Goal: Task Accomplishment & Management: Manage account settings

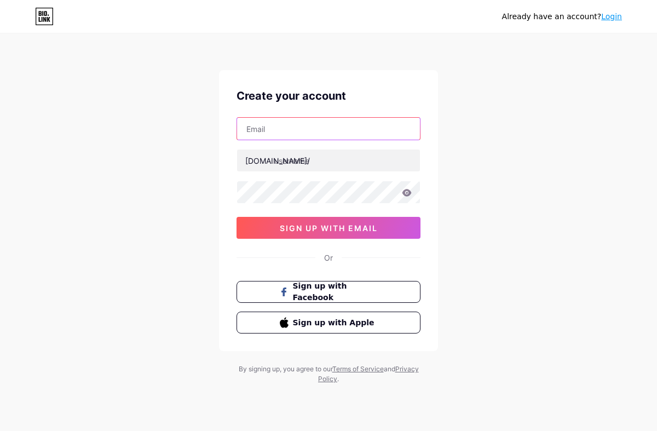
click at [312, 133] on input "text" at bounding box center [328, 129] width 183 height 22
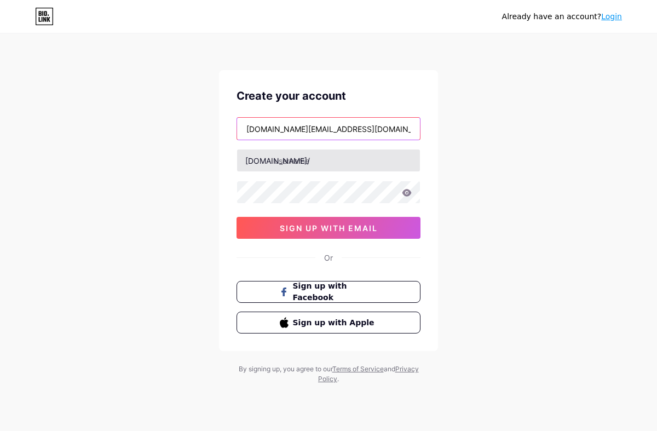
type input "[DOMAIN_NAME][EMAIL_ADDRESS][DOMAIN_NAME]"
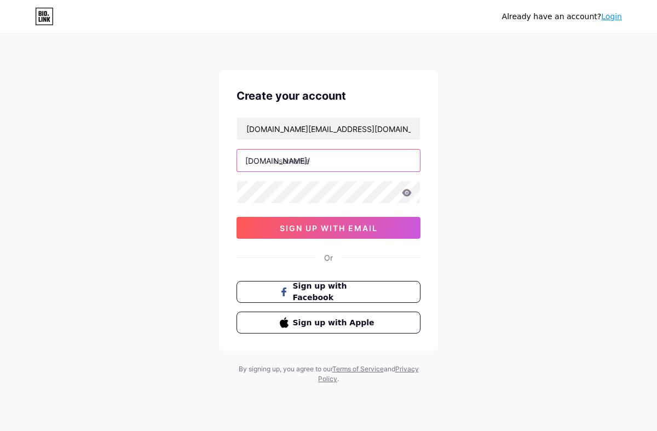
click at [277, 161] on input "text" at bounding box center [328, 160] width 183 height 22
type input "luinseanliving"
click at [408, 195] on icon at bounding box center [406, 192] width 9 height 7
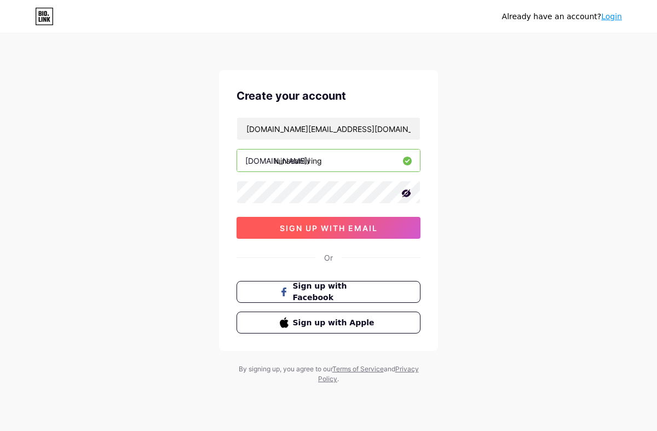
click at [370, 224] on span "sign up with email" at bounding box center [329, 227] width 98 height 9
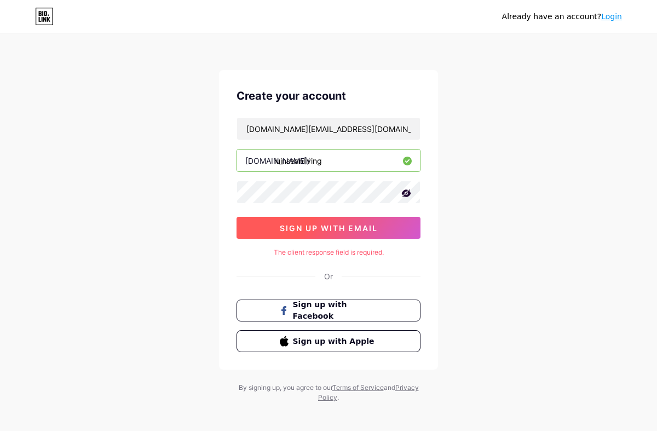
click at [328, 222] on button "sign up with email" at bounding box center [328, 228] width 184 height 22
click at [339, 224] on span "sign up with email" at bounding box center [329, 227] width 98 height 9
click at [325, 227] on span "sign up with email" at bounding box center [329, 227] width 98 height 9
click at [385, 238] on button "sign up with email" at bounding box center [328, 228] width 184 height 22
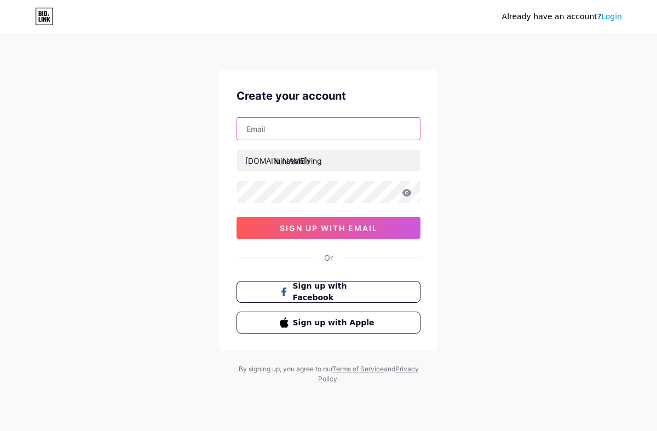
click at [353, 122] on input "text" at bounding box center [328, 129] width 183 height 22
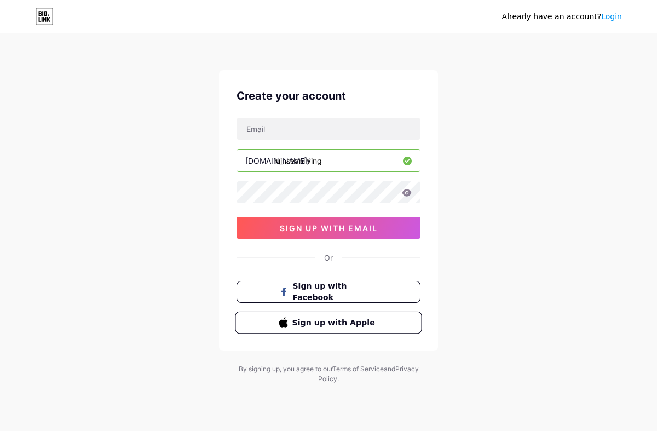
click at [377, 316] on span "Sign up with Apple" at bounding box center [335, 321] width 86 height 11
click at [615, 18] on link "Login" at bounding box center [611, 16] width 21 height 9
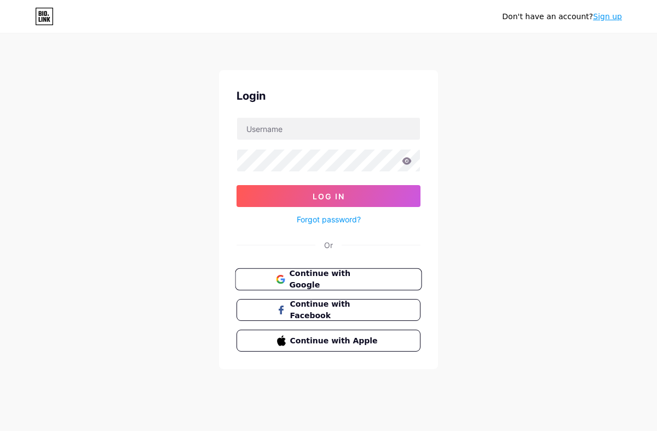
click at [328, 277] on span "Continue with Google" at bounding box center [334, 280] width 91 height 24
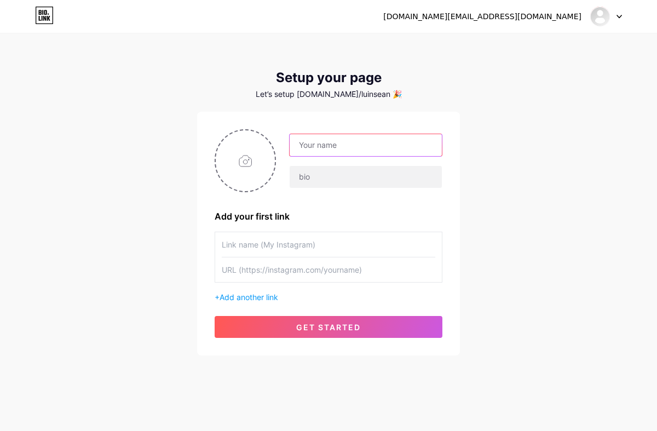
click at [314, 140] on input "text" at bounding box center [366, 145] width 152 height 22
type input "Luinsean.living"
click at [262, 254] on input "text" at bounding box center [328, 244] width 213 height 25
click at [258, 268] on input "text" at bounding box center [328, 269] width 213 height 25
paste input "https://www.instagram.com/luinsean.living/"
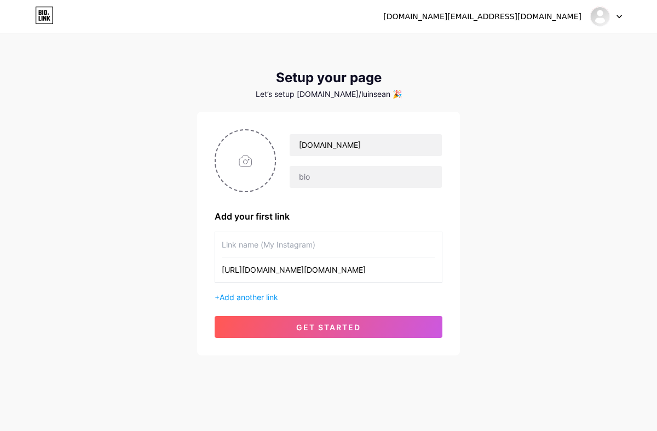
type input "https://www.instagram.com/luinsean.living/"
click at [275, 244] on input "text" at bounding box center [328, 244] width 213 height 25
type input "[DOMAIN_NAME]"
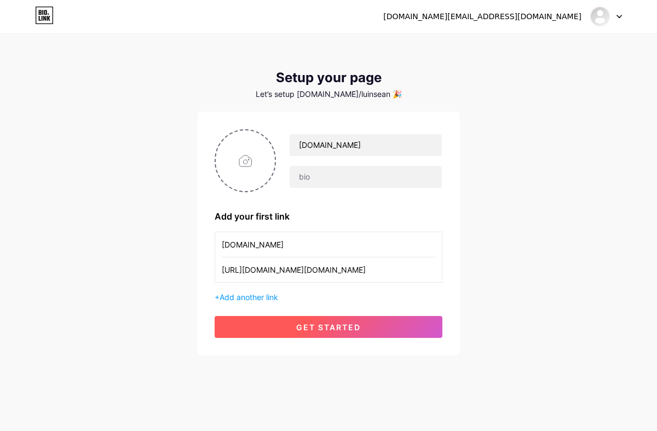
click at [314, 331] on button "get started" at bounding box center [329, 327] width 228 height 22
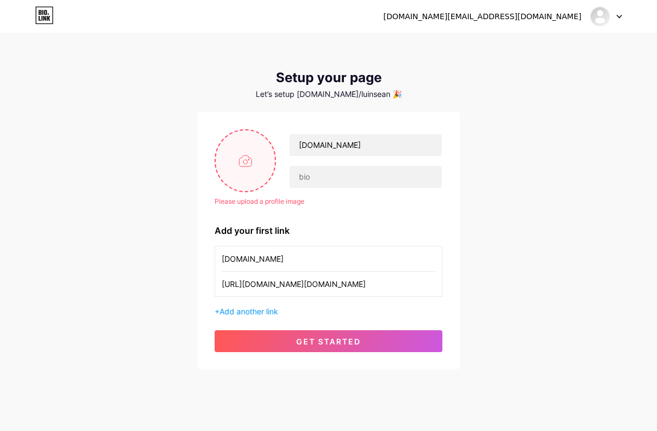
click at [250, 159] on input "file" at bounding box center [245, 160] width 59 height 61
type input "C:\fakepath\WhatsApp Image 2025-08-15 at 08.12.12.jpeg"
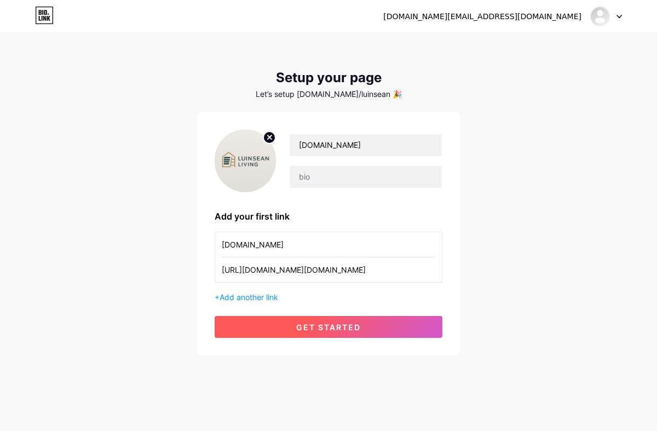
click at [337, 328] on span "get started" at bounding box center [328, 326] width 65 height 9
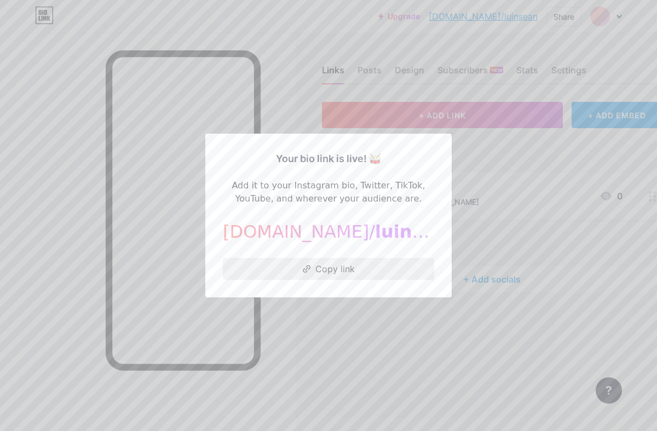
click at [353, 272] on button "Copy link" at bounding box center [328, 269] width 211 height 22
click at [398, 313] on div at bounding box center [328, 215] width 657 height 431
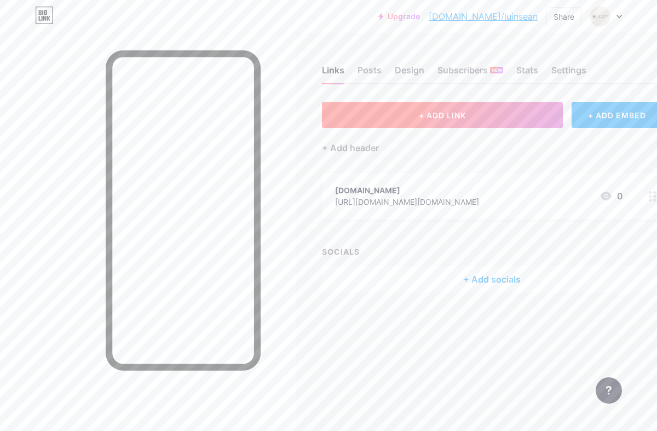
click at [410, 116] on button "+ ADD LINK" at bounding box center [442, 115] width 241 height 26
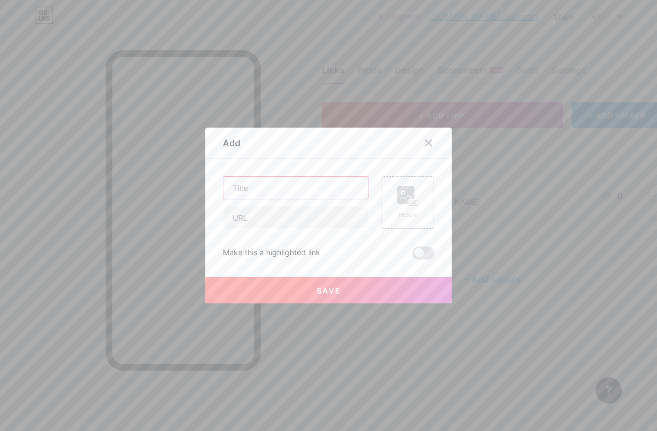
click at [276, 189] on input "text" at bounding box center [295, 188] width 145 height 22
click at [230, 189] on input "Shopee" at bounding box center [295, 188] width 145 height 22
click at [257, 217] on input "text" at bounding box center [295, 217] width 145 height 22
drag, startPoint x: 273, startPoint y: 187, endPoint x: 198, endPoint y: 183, distance: 75.1
click at [198, 183] on div "Add Content YouTube Play YouTube video without leaving your page. ADD Vimeo Pla…" at bounding box center [328, 215] width 657 height 431
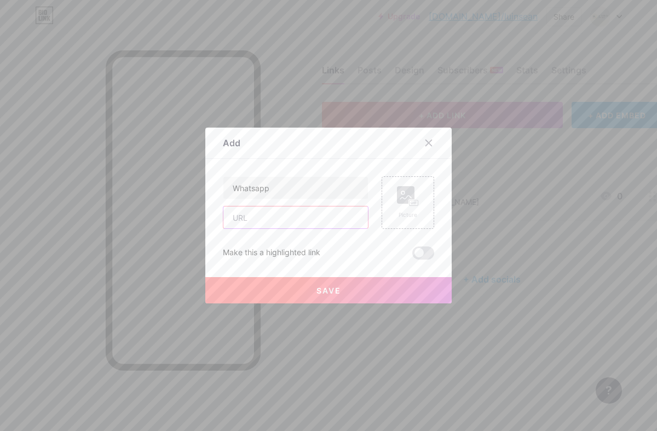
click at [296, 223] on input "text" at bounding box center [295, 217] width 145 height 22
drag, startPoint x: 269, startPoint y: 190, endPoint x: 222, endPoint y: 183, distance: 47.2
click at [222, 183] on div "Add Content YouTube Play YouTube video without leaving your page. ADD Vimeo Pla…" at bounding box center [328, 216] width 246 height 176
type input "Shopee"
click at [244, 217] on input "text" at bounding box center [295, 217] width 145 height 22
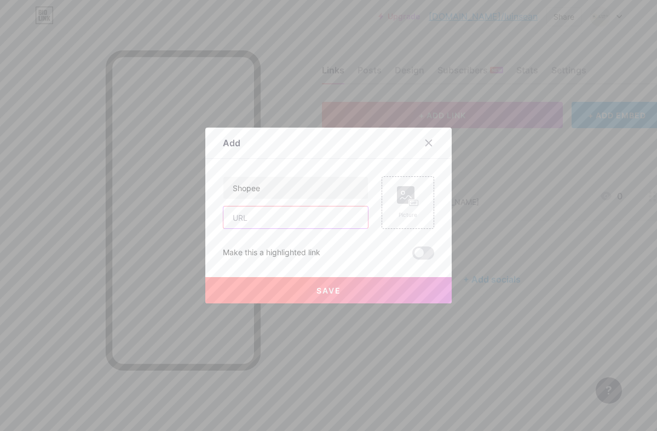
paste input "https://bio.link/luinsean"
type input "https://bio.link/luinsean"
click at [326, 288] on span "Save" at bounding box center [328, 290] width 25 height 9
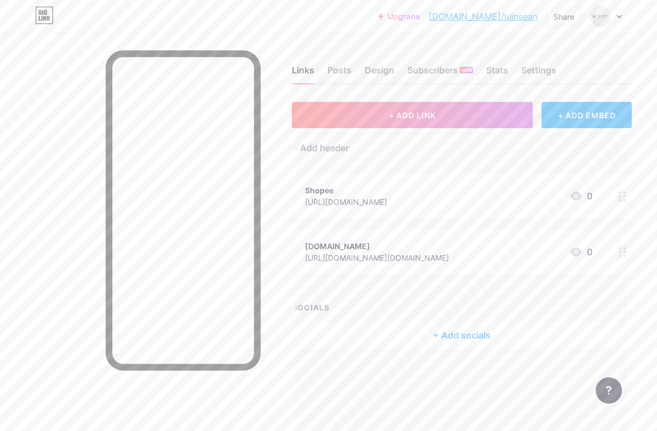
scroll to position [0, 16]
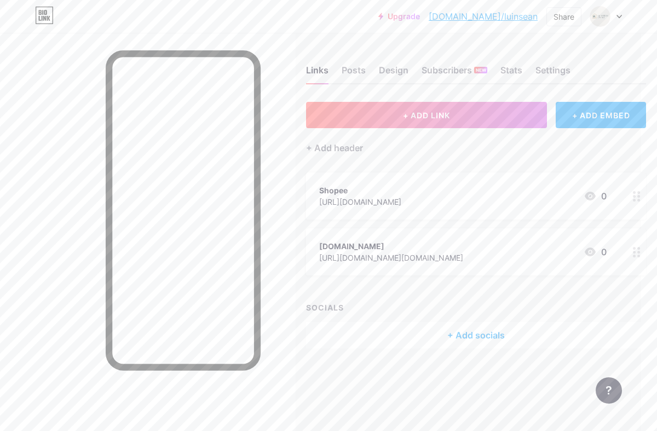
click at [358, 195] on div "Shopee" at bounding box center [360, 189] width 82 height 11
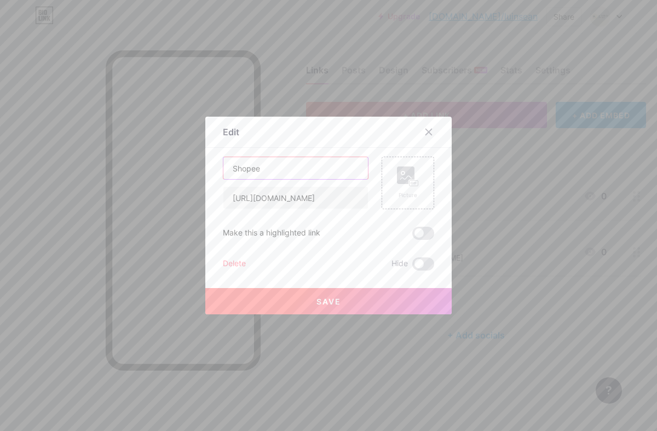
click at [300, 165] on input "Shopee" at bounding box center [295, 168] width 145 height 22
type input "Shopee"
click at [431, 132] on icon at bounding box center [428, 132] width 9 height 9
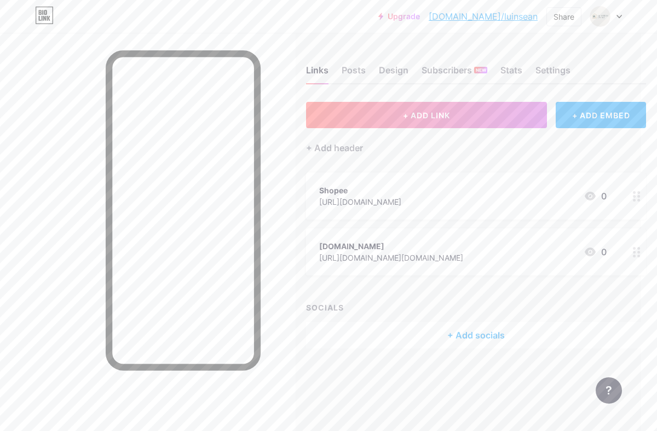
click at [442, 249] on div "[DOMAIN_NAME]" at bounding box center [391, 245] width 144 height 11
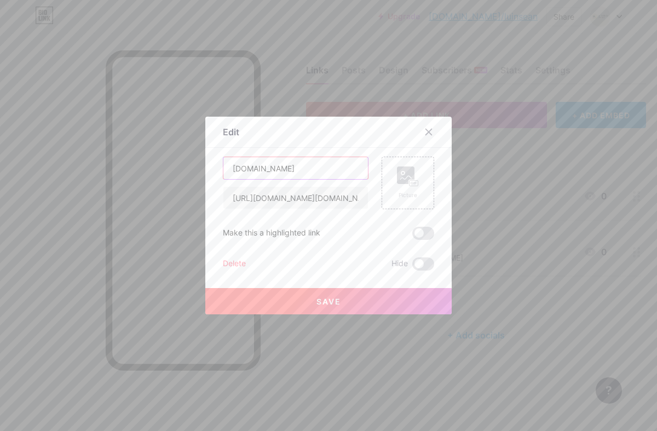
drag, startPoint x: 290, startPoint y: 167, endPoint x: 180, endPoint y: 163, distance: 109.6
click at [180, 163] on div "Edit Content YouTube Play YouTube video without leaving your page. ADD Vimeo Pl…" at bounding box center [328, 215] width 657 height 431
type input "Instagram"
click at [320, 302] on span "Save" at bounding box center [328, 301] width 25 height 9
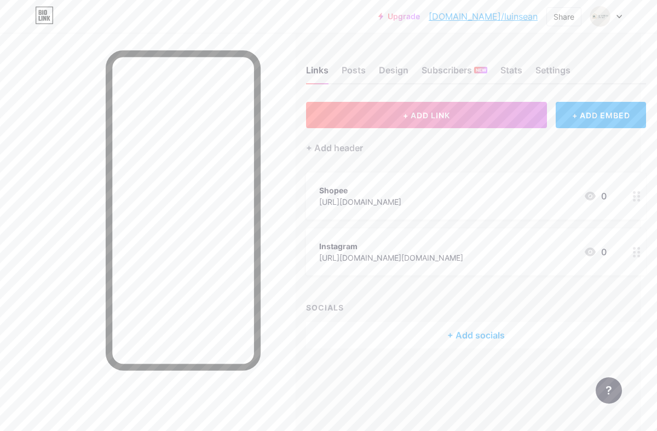
click at [477, 330] on div "+ Add socials" at bounding box center [476, 335] width 340 height 26
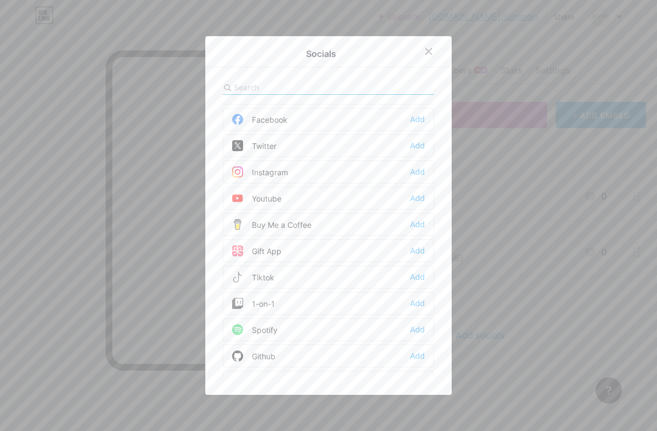
scroll to position [0, 0]
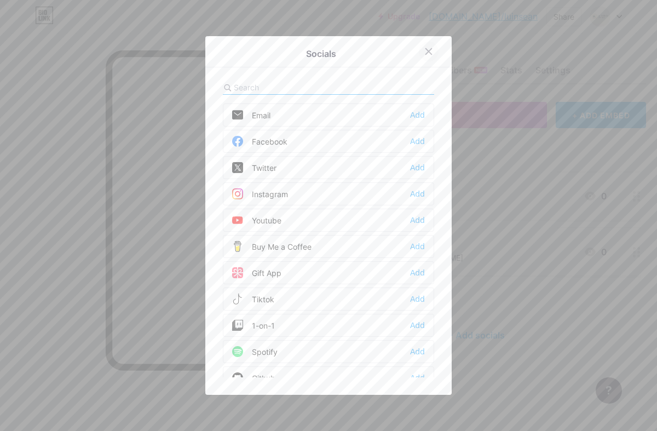
click at [429, 47] on icon at bounding box center [428, 51] width 9 height 9
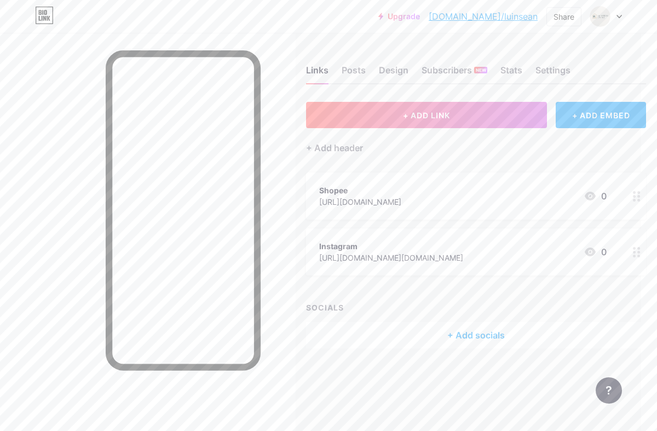
click at [396, 256] on div "https://www.instagram.com/luinsean.living/" at bounding box center [391, 257] width 144 height 11
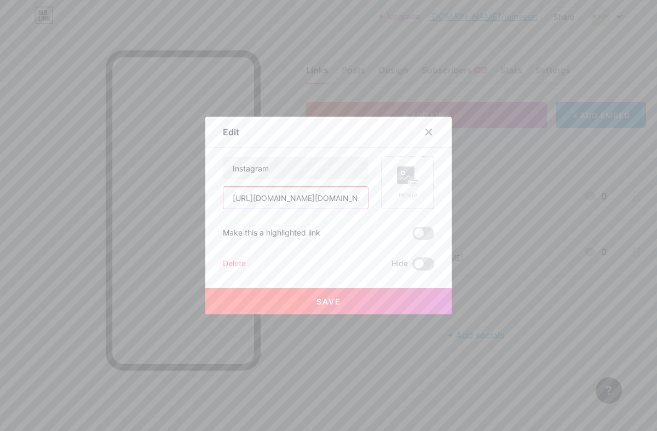
scroll to position [0, 31]
drag, startPoint x: 233, startPoint y: 197, endPoint x: 422, endPoint y: 200, distance: 189.4
click at [422, 200] on div "Instagram https://www.instagram.com/luinsean.living/ Picture" at bounding box center [328, 183] width 211 height 53
click at [428, 132] on icon at bounding box center [429, 132] width 6 height 6
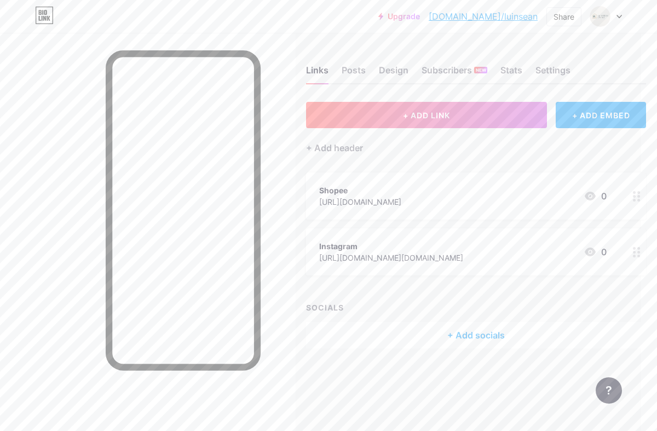
click at [445, 339] on div "+ Add socials" at bounding box center [476, 335] width 340 height 26
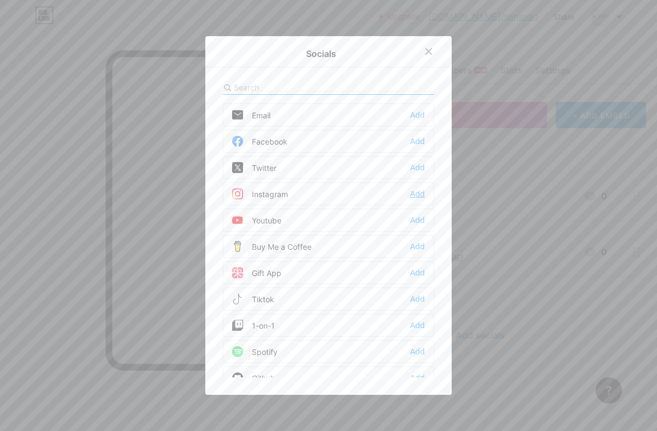
click at [416, 193] on div "Add" at bounding box center [417, 193] width 15 height 11
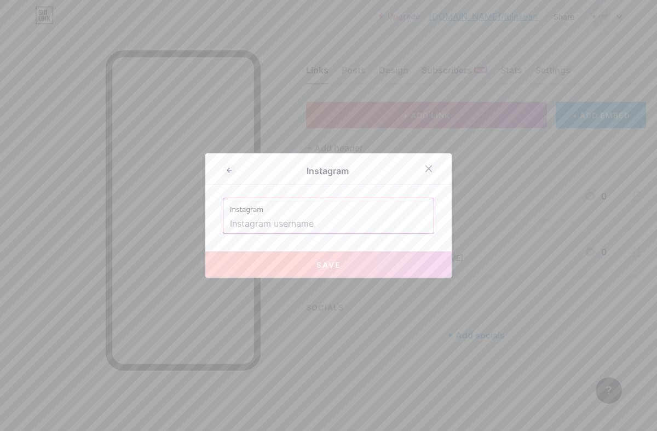
click at [291, 218] on input "text" at bounding box center [328, 224] width 197 height 19
paste input "https://www.instagram.com/luinsean.living/"
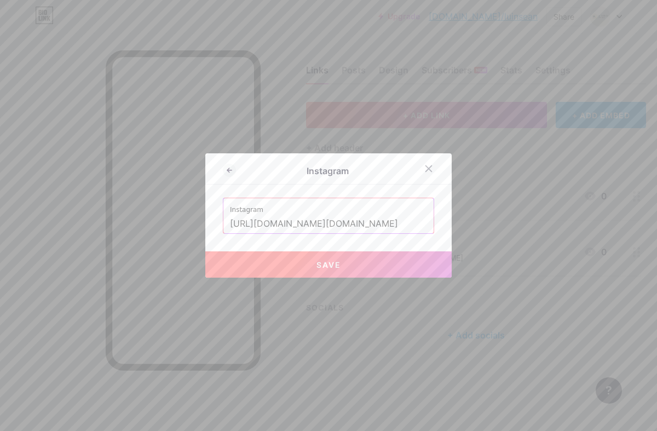
drag, startPoint x: 415, startPoint y: 221, endPoint x: 105, endPoint y: 193, distance: 312.1
click at [105, 193] on div "Instagram Instagram https://www.instagram.com/luinsean.living/ Save" at bounding box center [328, 215] width 657 height 431
click at [307, 250] on div "Instagram Instagram luinsean.living Save" at bounding box center [328, 215] width 246 height 124
click at [307, 262] on button "Save" at bounding box center [328, 264] width 246 height 26
type input "https://instagram.com/luinsean.living"
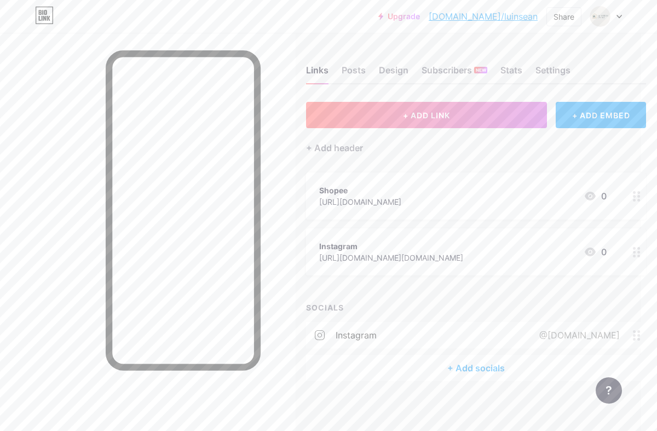
scroll to position [0, 51]
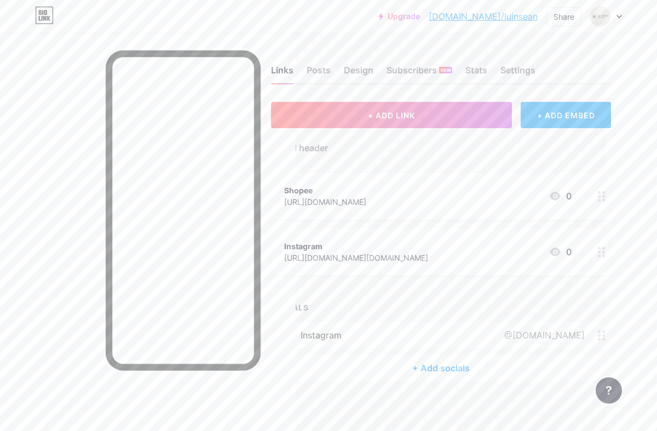
click at [484, 252] on div "Instagram https://www.instagram.com/luinsean.living/ 0" at bounding box center [427, 251] width 287 height 25
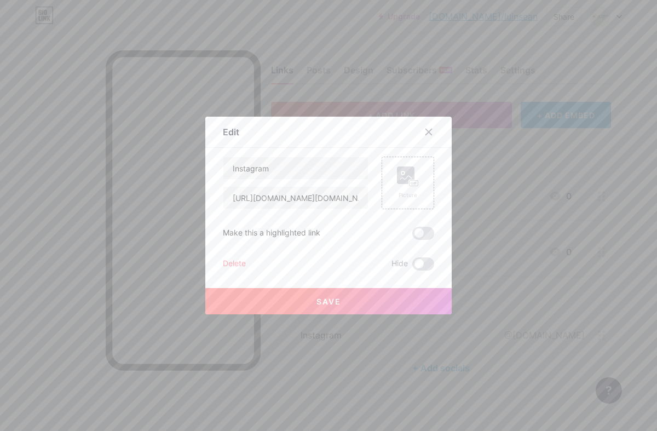
click at [234, 262] on div "Delete" at bounding box center [234, 263] width 23 height 13
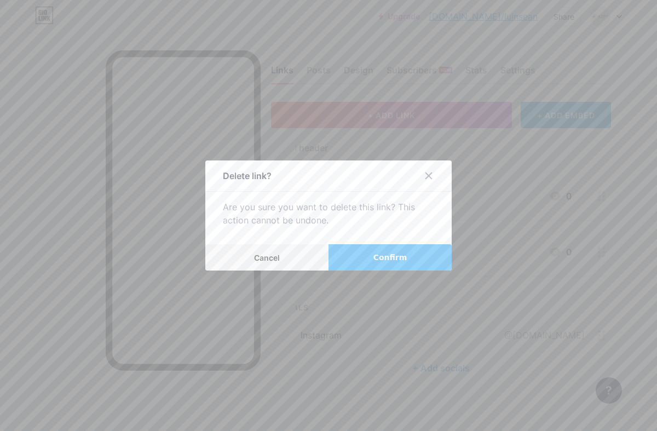
click at [371, 257] on button "Confirm" at bounding box center [389, 257] width 123 height 26
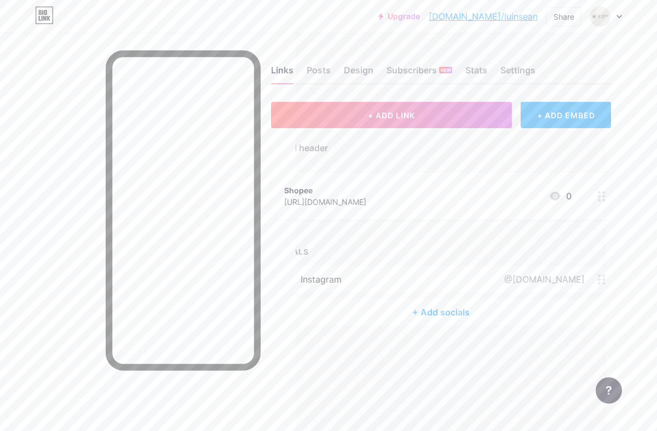
click at [442, 314] on div "+ Add socials" at bounding box center [441, 312] width 340 height 26
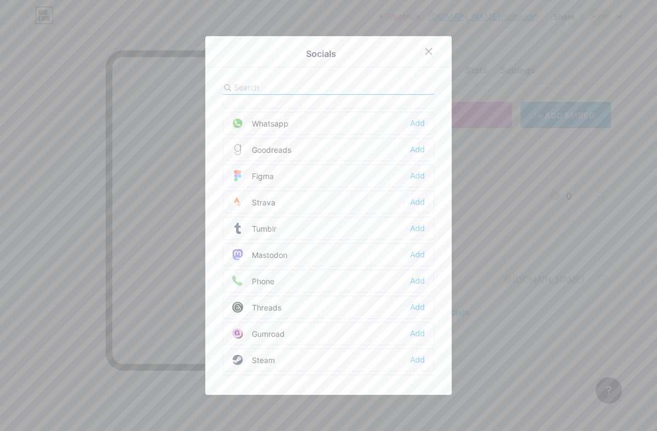
scroll to position [937, 0]
click at [417, 123] on div "Add" at bounding box center [417, 123] width 15 height 11
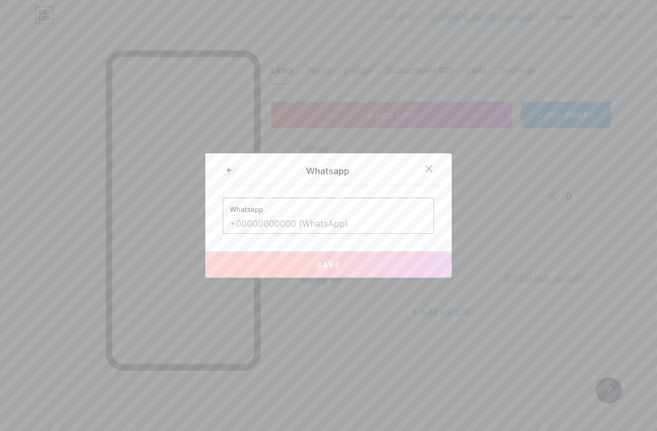
click at [298, 224] on input "text" at bounding box center [328, 224] width 197 height 19
type input "0"
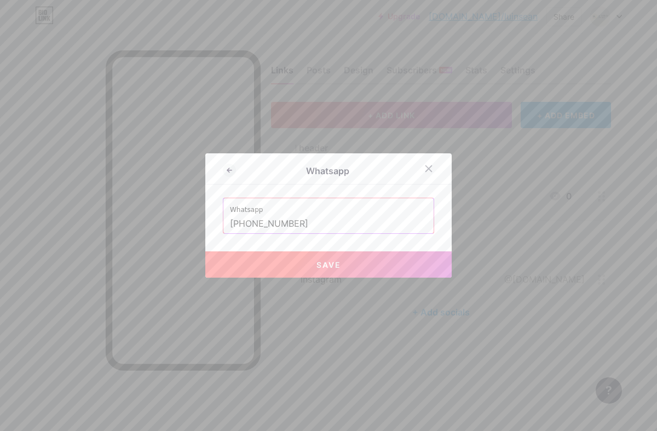
click at [324, 265] on span "Save" at bounding box center [328, 264] width 25 height 9
type input "[URL][DOMAIN_NAME][PHONE_NUMBER]"
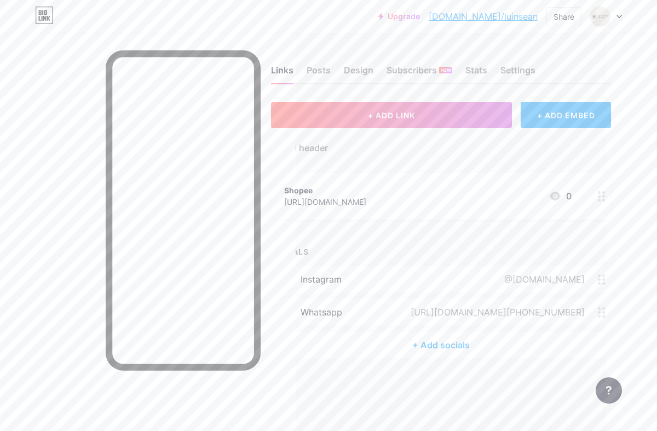
click at [546, 315] on div "[URL][DOMAIN_NAME][PHONE_NUMBER]" at bounding box center [495, 311] width 205 height 13
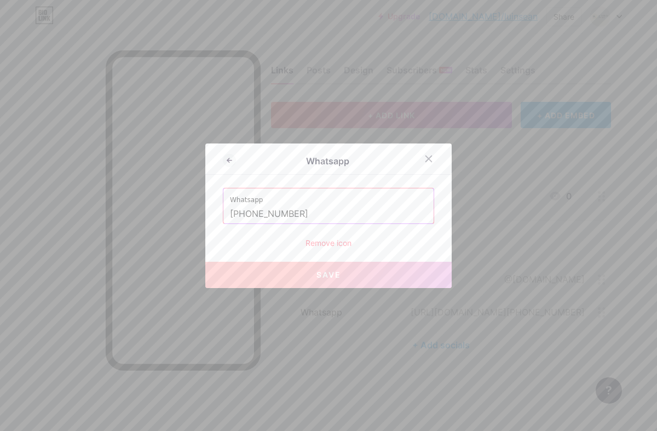
drag, startPoint x: 314, startPoint y: 209, endPoint x: 156, endPoint y: 209, distance: 158.2
click at [156, 209] on div "Whatsapp Whatsapp +6281284855656 Remove icon Save" at bounding box center [328, 215] width 657 height 431
click at [433, 160] on div at bounding box center [429, 159] width 20 height 20
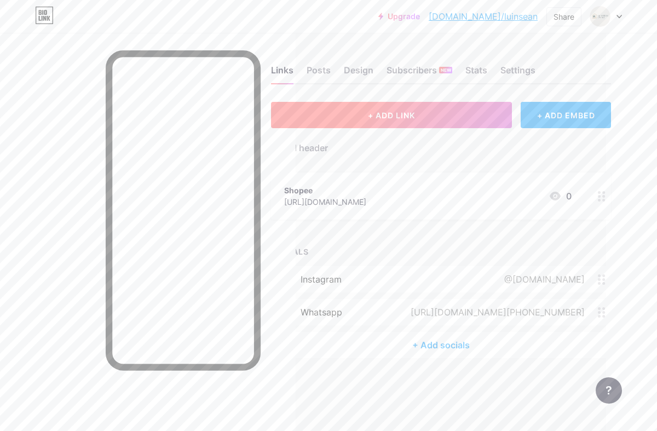
click at [433, 115] on button "+ ADD LINK" at bounding box center [391, 115] width 241 height 26
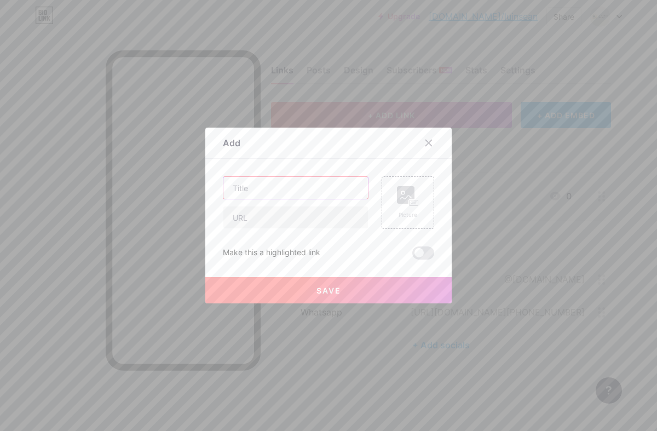
click at [249, 183] on input "text" at bounding box center [295, 188] width 145 height 22
type input "Whatsapp"
click at [256, 222] on input "text" at bounding box center [295, 217] width 145 height 22
paste input "https://wa.me/"
type input "[URL][DOMAIN_NAME]"
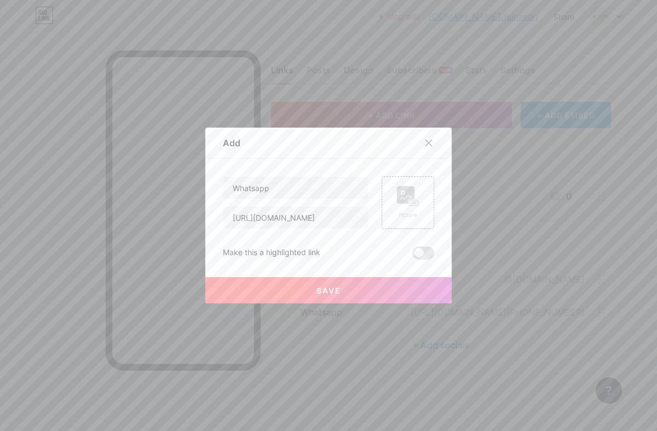
click at [326, 291] on span "Save" at bounding box center [328, 290] width 25 height 9
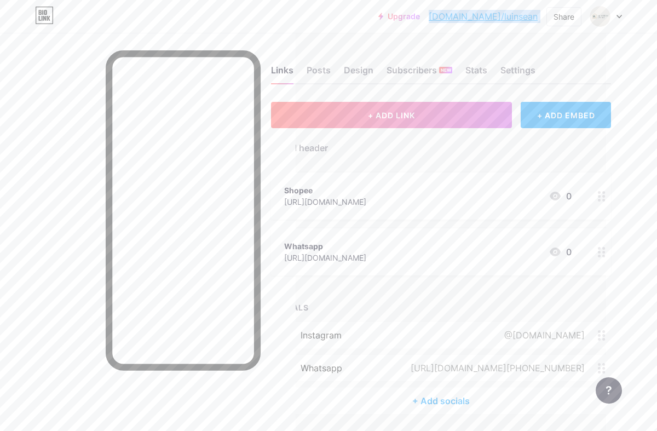
copy div "bio.link/luinsean Share Switch accounts Luinsean.living bio.link/luinsean + Add…"
drag, startPoint x: 469, startPoint y: 15, endPoint x: 542, endPoint y: 15, distance: 73.3
click at [542, 15] on div "Upgrade [DOMAIN_NAME]/luinse... [DOMAIN_NAME]/luinsean Share Switch accounts [D…" at bounding box center [500, 17] width 244 height 20
click at [620, 16] on icon at bounding box center [619, 16] width 4 height 3
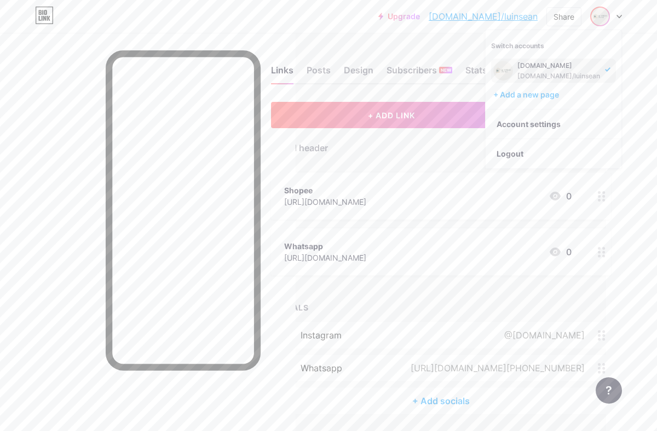
click at [628, 74] on div "Links Posts Design Subscribers NEW Stats Settings + ADD LINK + ADD EMBED + Add …" at bounding box center [303, 251] width 708 height 436
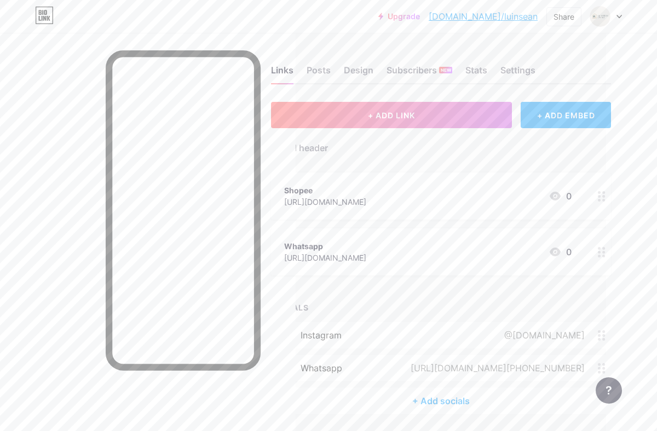
click at [614, 19] on div at bounding box center [606, 17] width 32 height 20
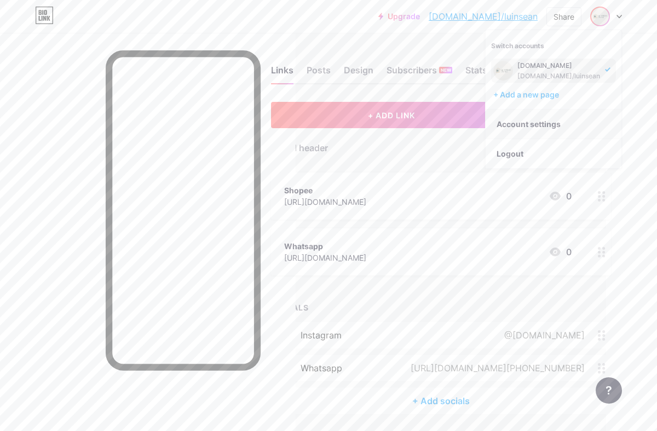
click at [559, 125] on link "Account settings" at bounding box center [554, 124] width 136 height 30
click at [357, 197] on div "https://bio.link/luinsean" at bounding box center [325, 201] width 82 height 11
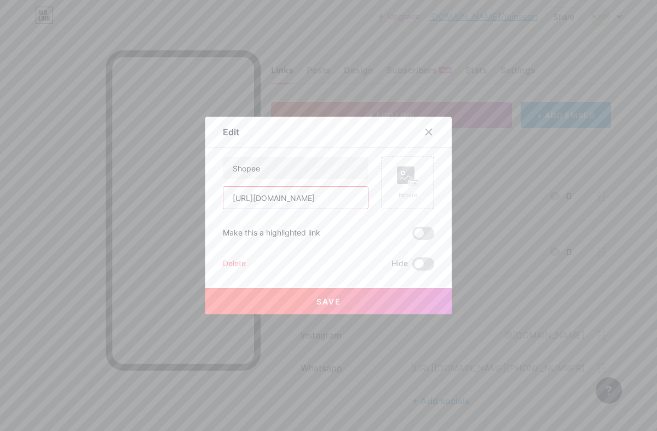
click at [334, 196] on input "https://bio.link/luinsean" at bounding box center [295, 198] width 145 height 22
drag, startPoint x: 332, startPoint y: 197, endPoint x: 148, endPoint y: 192, distance: 183.5
click at [148, 192] on div "Edit Content YouTube Play YouTube video without leaving your page. ADD Vimeo Pl…" at bounding box center [328, 215] width 657 height 431
paste input "shopee.co.id/anjelina_che"
type input "[DOMAIN_NAME][URL]"
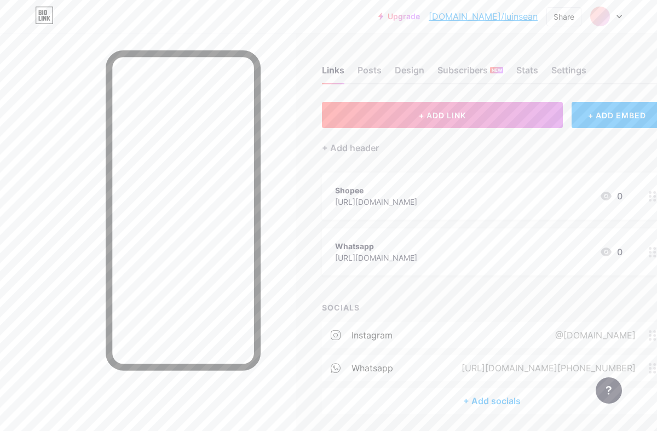
click at [437, 196] on div "Shopee https://bio.link/luinsean 0" at bounding box center [478, 195] width 287 height 25
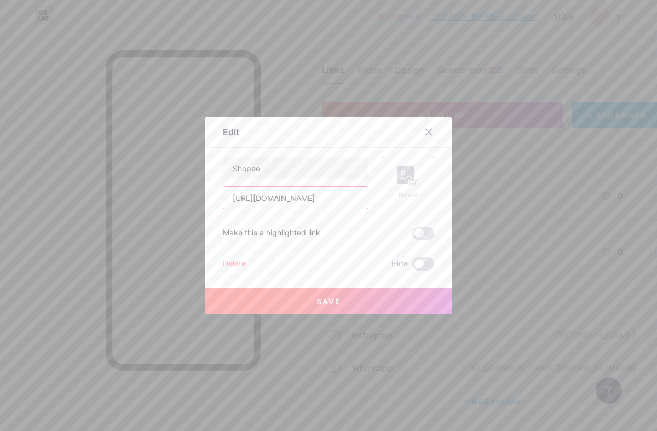
paste input "shopee.co.id/anjelina_che"
drag, startPoint x: 322, startPoint y: 198, endPoint x: 186, endPoint y: 198, distance: 135.8
click at [186, 198] on div "Edit Content YouTube Play YouTube video without leaving your page. ADD Vimeo Pl…" at bounding box center [328, 215] width 657 height 431
type input "[DOMAIN_NAME][URL]"
click at [346, 296] on button "Save" at bounding box center [328, 301] width 246 height 26
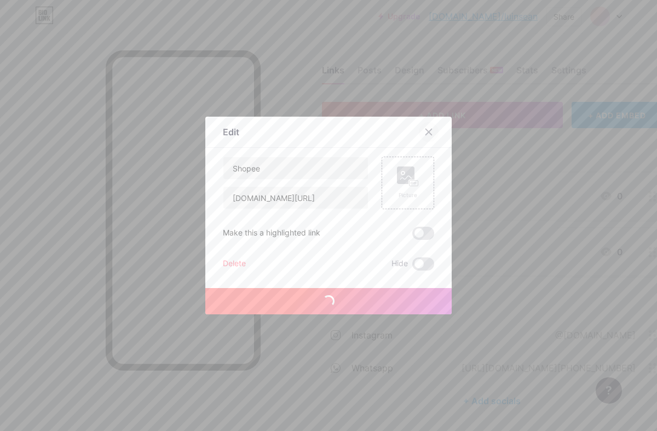
click at [430, 132] on icon at bounding box center [429, 132] width 6 height 6
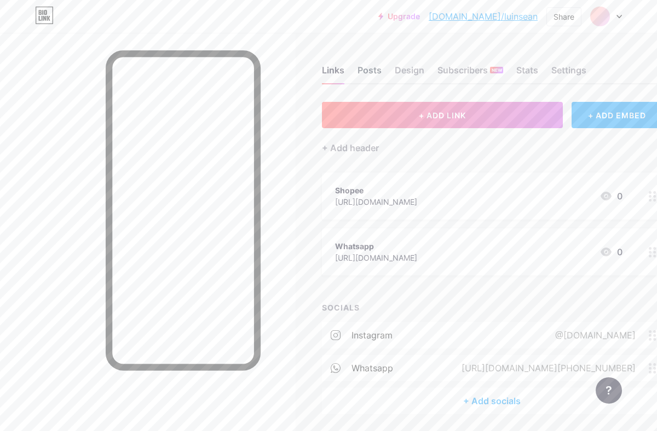
click at [367, 68] on div "Posts" at bounding box center [369, 73] width 24 height 20
click at [399, 73] on div "Design" at bounding box center [410, 73] width 30 height 20
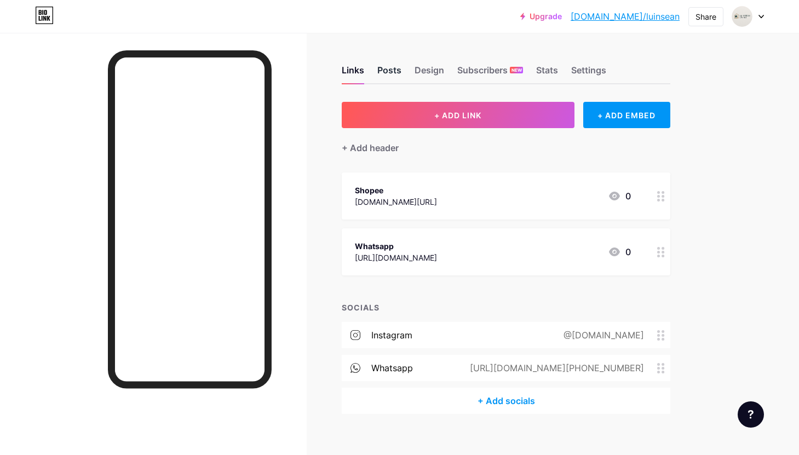
click at [387, 73] on div "Posts" at bounding box center [389, 73] width 24 height 20
click at [420, 77] on div "Design" at bounding box center [429, 73] width 30 height 20
click at [421, 72] on div "Design" at bounding box center [429, 73] width 30 height 20
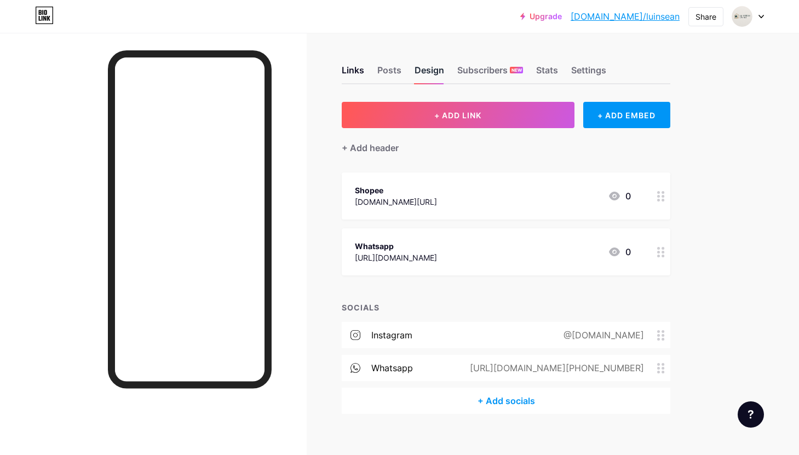
click at [421, 72] on div "Design" at bounding box center [429, 73] width 30 height 20
drag, startPoint x: 421, startPoint y: 72, endPoint x: 191, endPoint y: -43, distance: 256.8
click at [191, 0] on html "Upgrade [DOMAIN_NAME]/luinse... [DOMAIN_NAME]/luinsean Share Switch accounts [D…" at bounding box center [399, 234] width 799 height 469
click at [399, 29] on div "Upgrade [DOMAIN_NAME]/luinse... [DOMAIN_NAME]/luinsean Share Switch accounts [D…" at bounding box center [399, 16] width 799 height 33
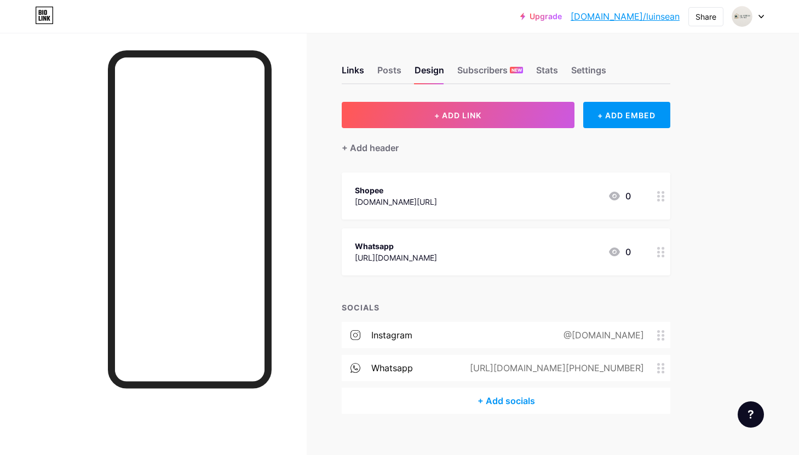
scroll to position [3, 0]
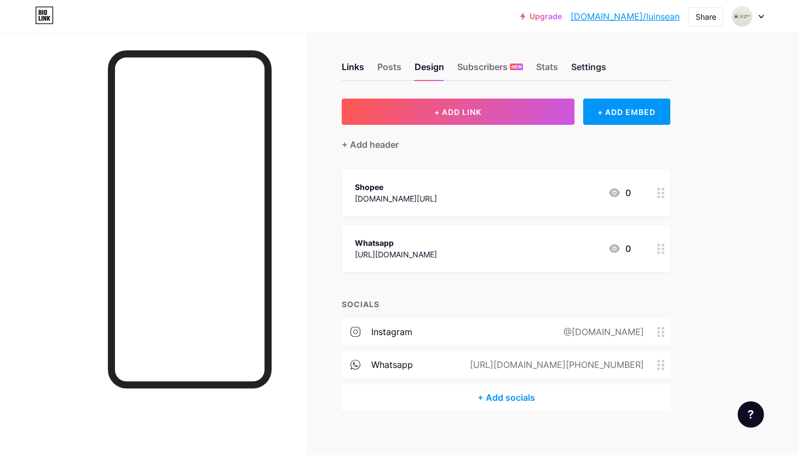
click at [580, 62] on div "Settings" at bounding box center [588, 70] width 35 height 20
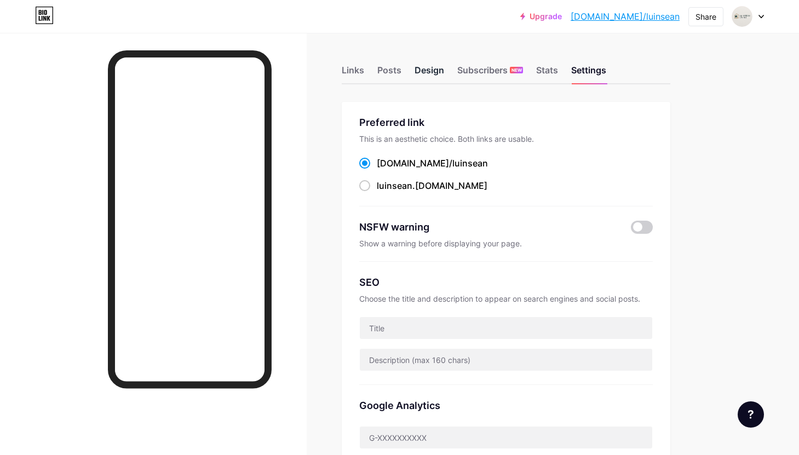
click at [435, 69] on div "Design" at bounding box center [429, 73] width 30 height 20
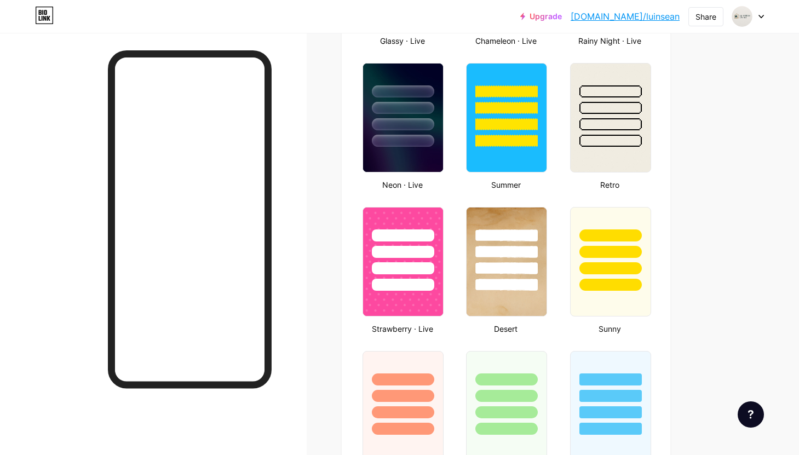
scroll to position [694, 0]
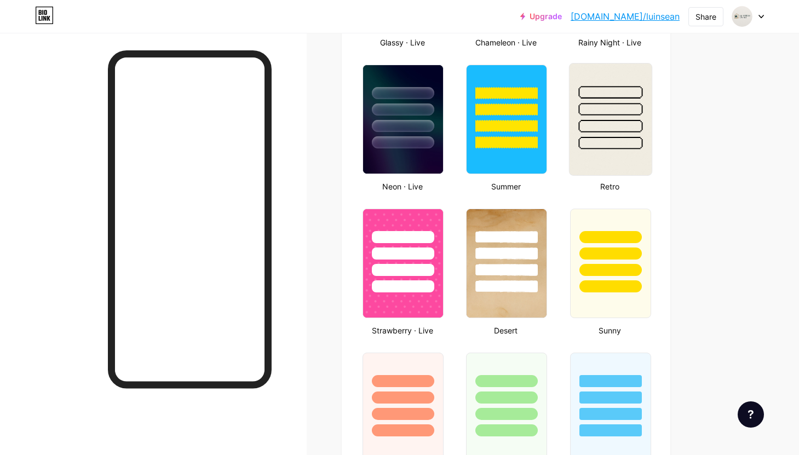
click at [618, 152] on img at bounding box center [610, 119] width 82 height 112
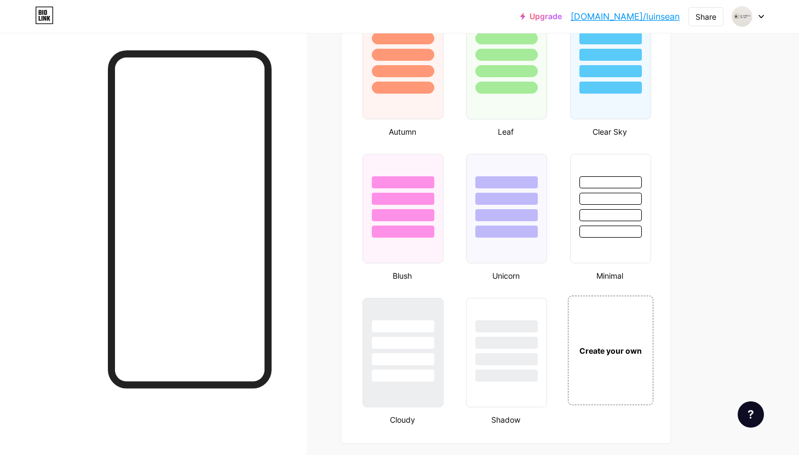
scroll to position [1038, 0]
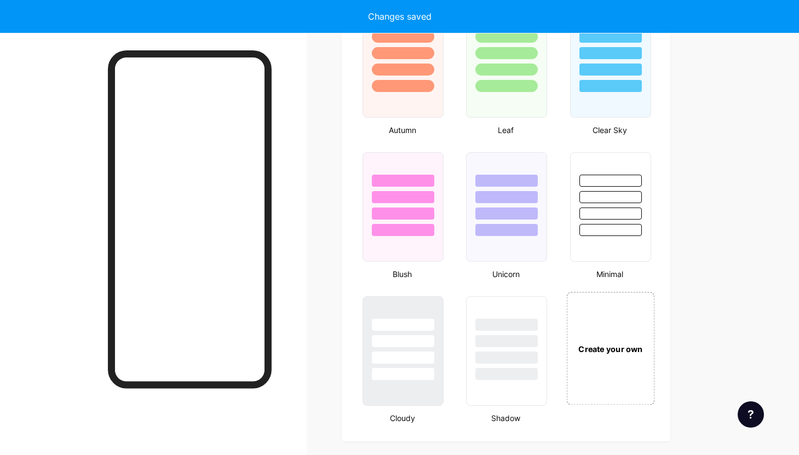
click at [603, 362] on div "Create your own" at bounding box center [610, 348] width 88 height 113
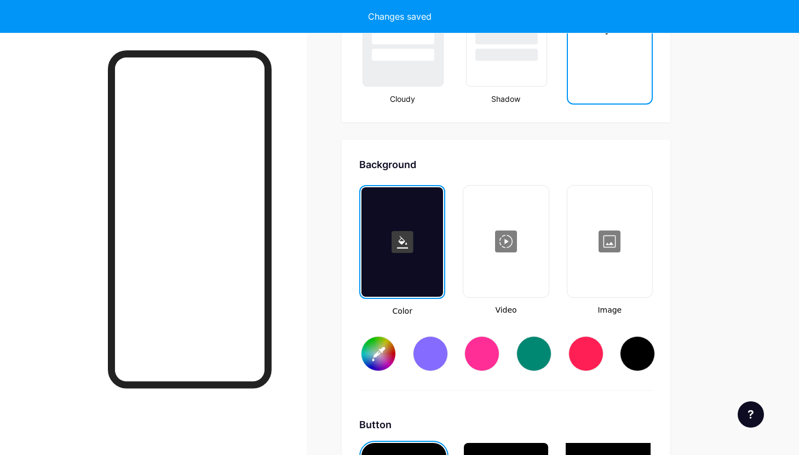
scroll to position [1453, 0]
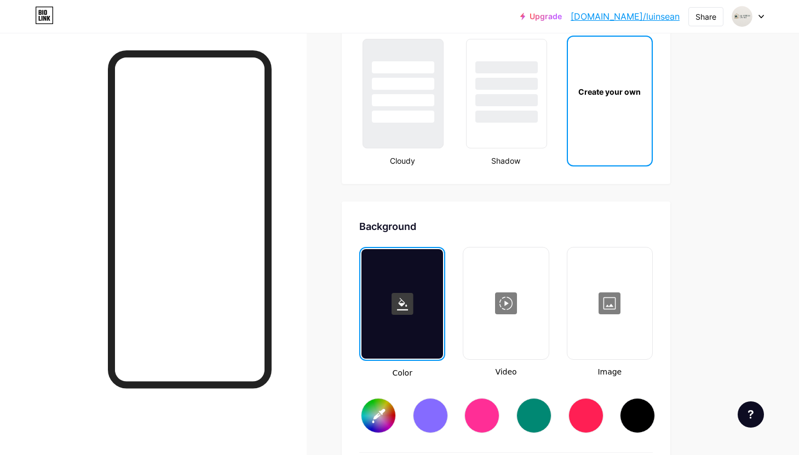
type input "#ffffff"
type input "#000000"
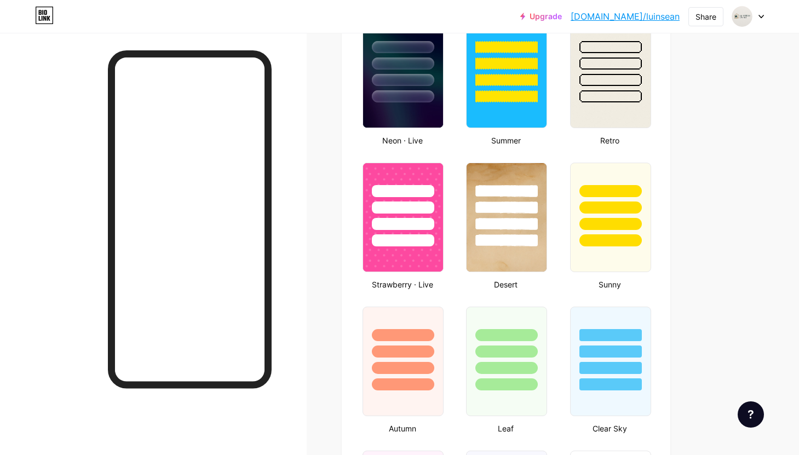
scroll to position [570, 0]
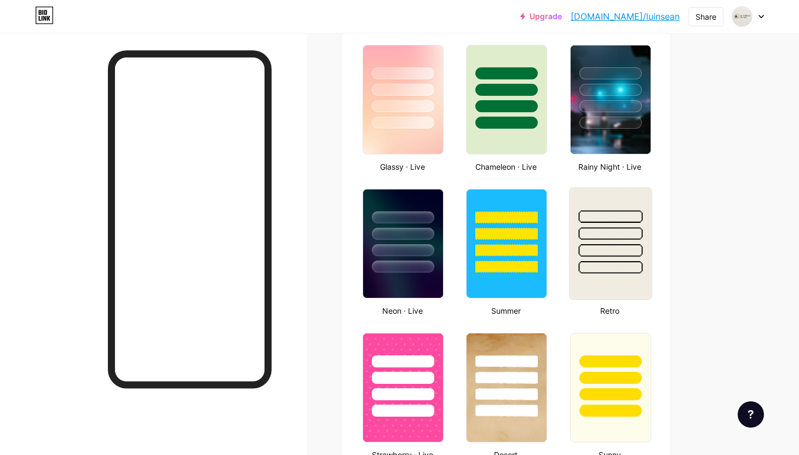
click at [602, 259] on div at bounding box center [610, 231] width 82 height 86
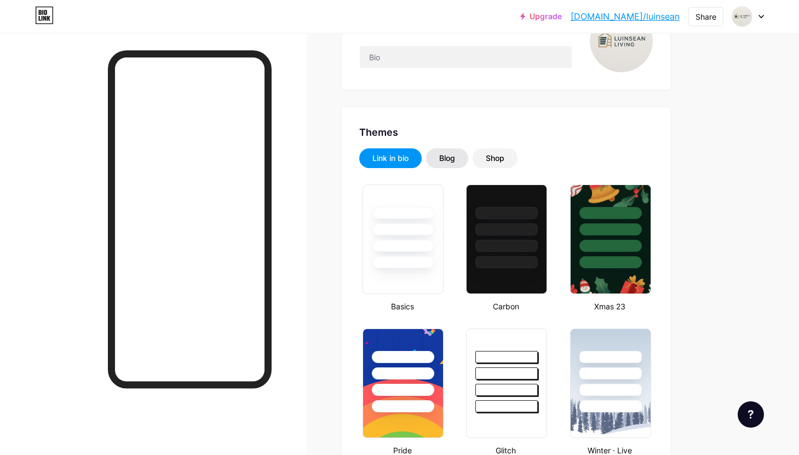
scroll to position [140, 0]
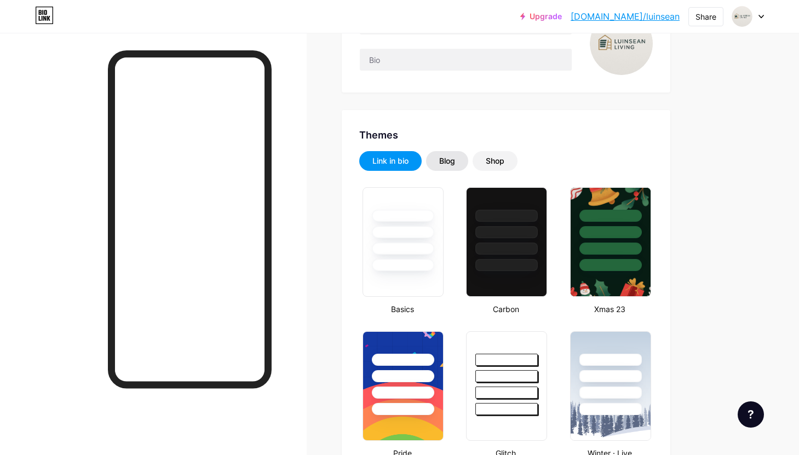
click at [455, 160] on div "Blog" at bounding box center [447, 160] width 16 height 11
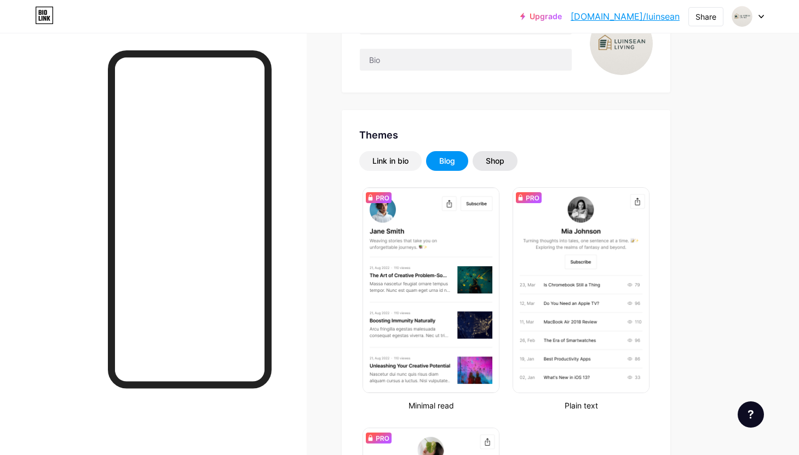
click at [480, 163] on div "Shop" at bounding box center [494, 161] width 45 height 20
